Goal: Check status: Check status

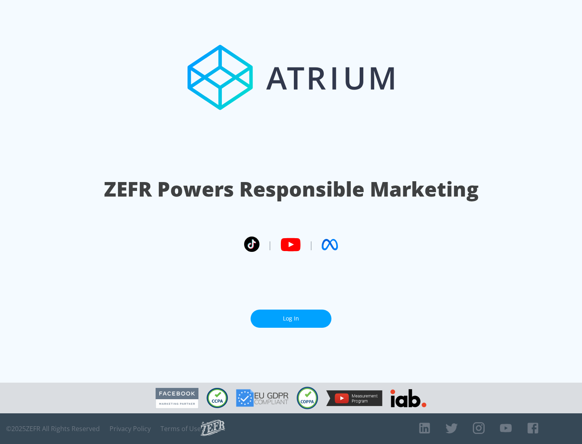
click at [291, 315] on link "Log In" at bounding box center [290, 319] width 81 height 18
